Goal: Task Accomplishment & Management: Use online tool/utility

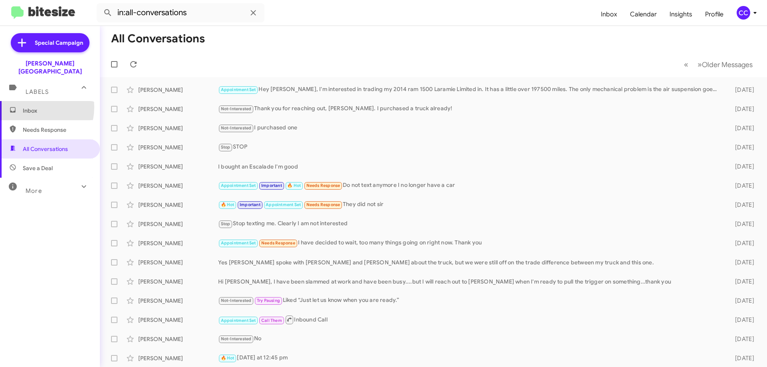
click at [27, 107] on span "Inbox" at bounding box center [57, 111] width 68 height 8
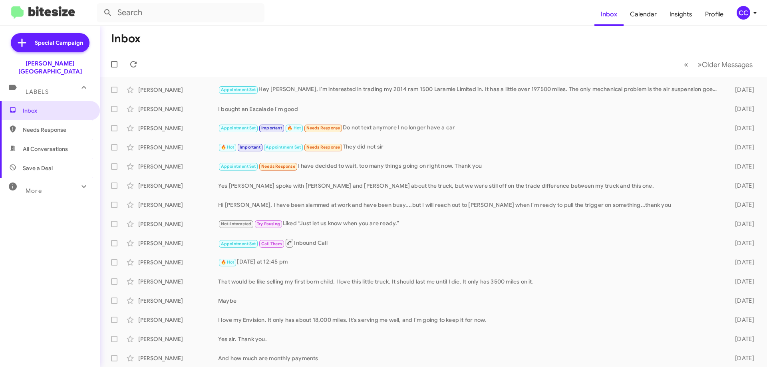
click at [50, 126] on span "Needs Response" at bounding box center [57, 130] width 68 height 8
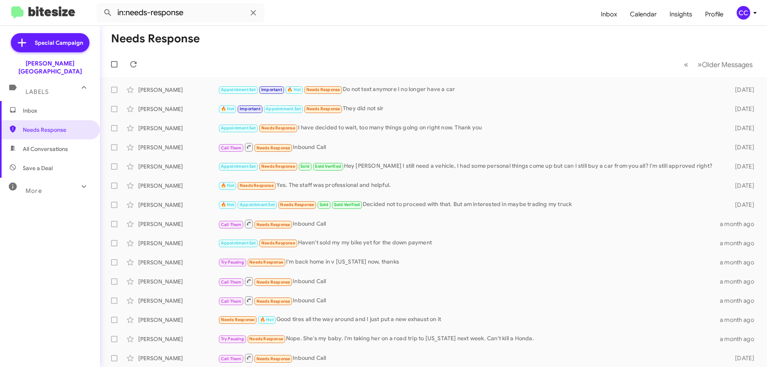
click at [58, 145] on span "All Conversations" at bounding box center [45, 149] width 45 height 8
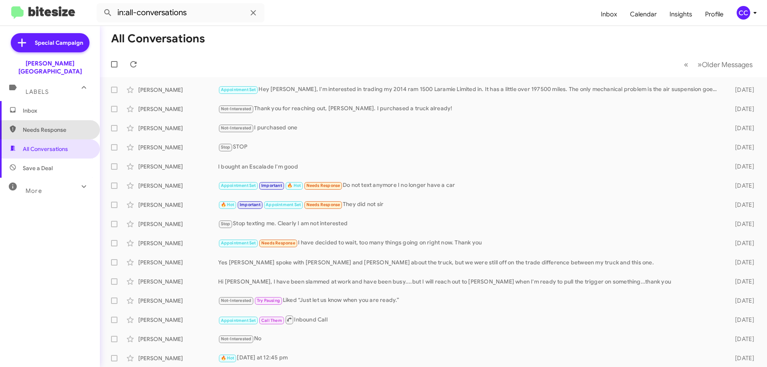
drag, startPoint x: 51, startPoint y: 122, endPoint x: 41, endPoint y: 108, distance: 17.4
click at [51, 126] on span "Needs Response" at bounding box center [57, 130] width 68 height 8
type input "in:needs-response"
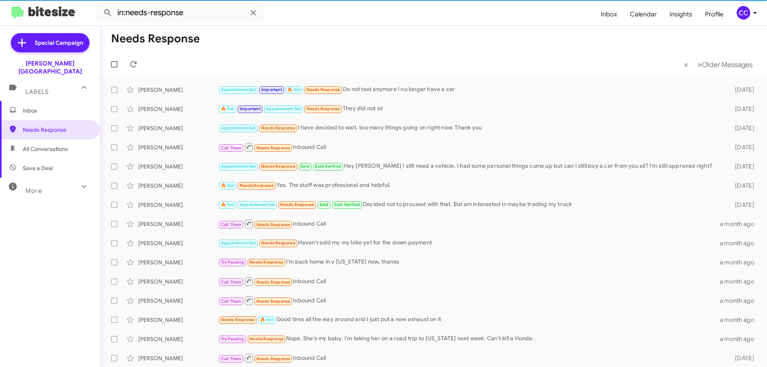
click at [29, 107] on span "Inbox" at bounding box center [57, 111] width 68 height 8
